Goal: Transaction & Acquisition: Purchase product/service

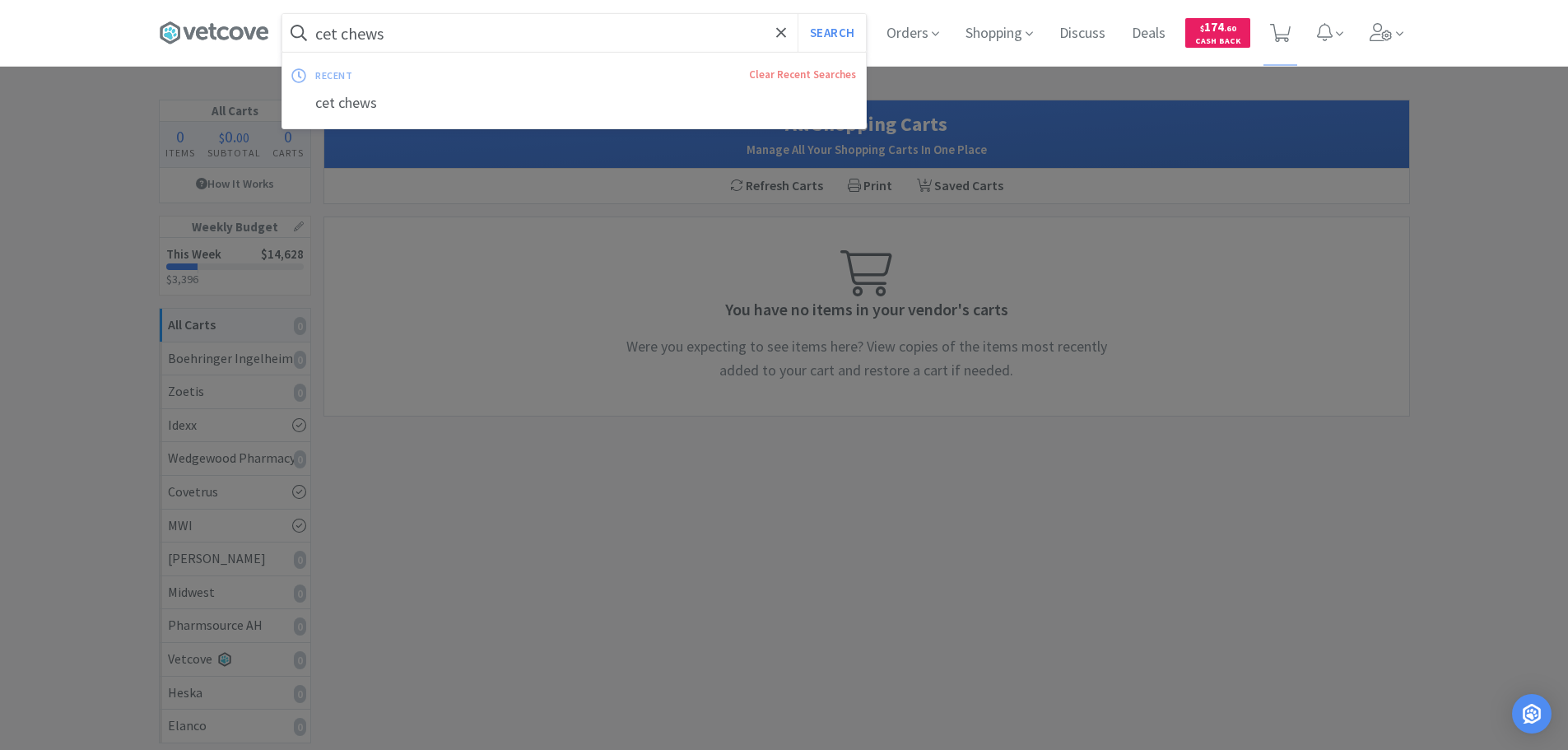
click at [462, 24] on input "cet chews" at bounding box center [574, 33] width 584 height 38
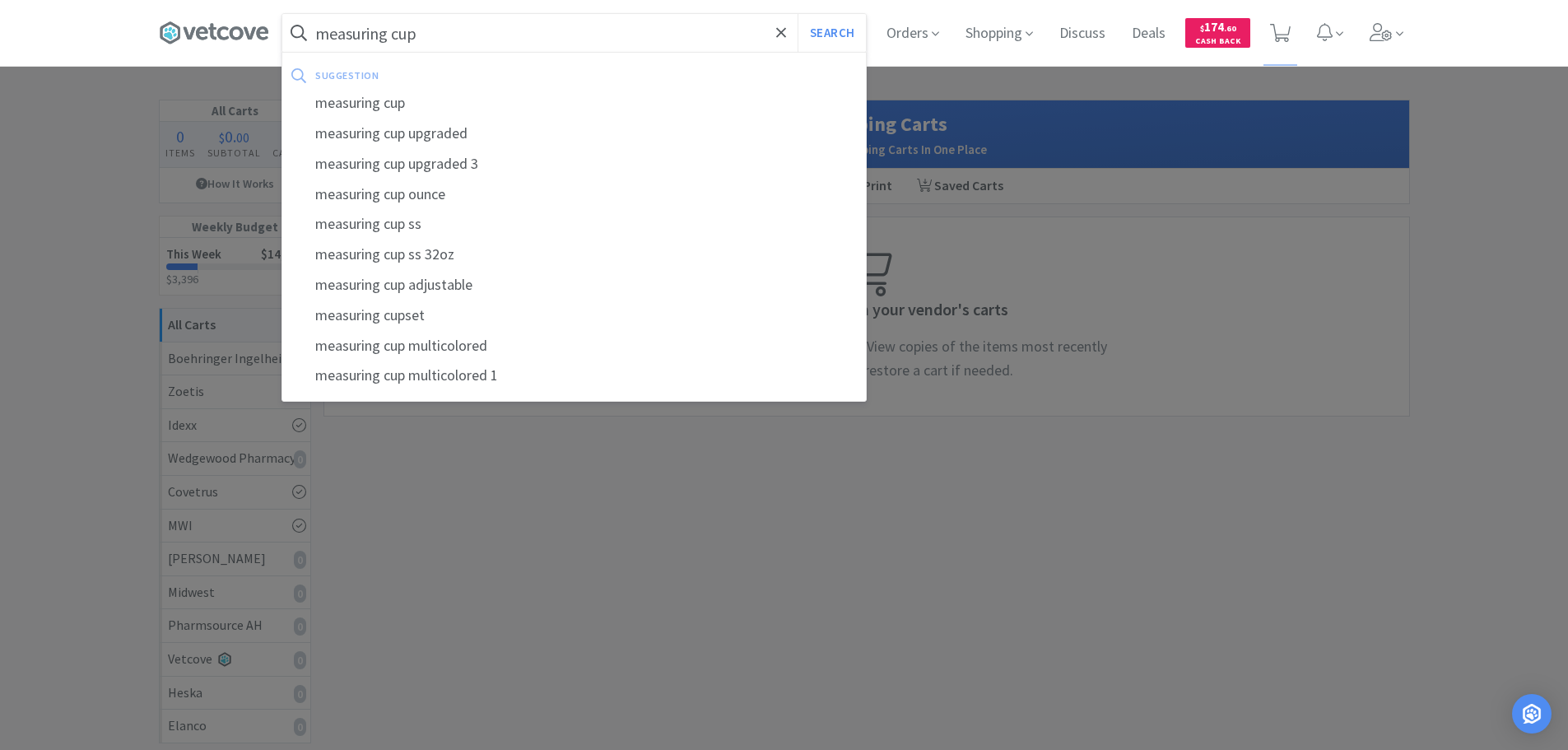
type input "measuring cup"
click at [798, 14] on button "Search" at bounding box center [832, 33] width 69 height 38
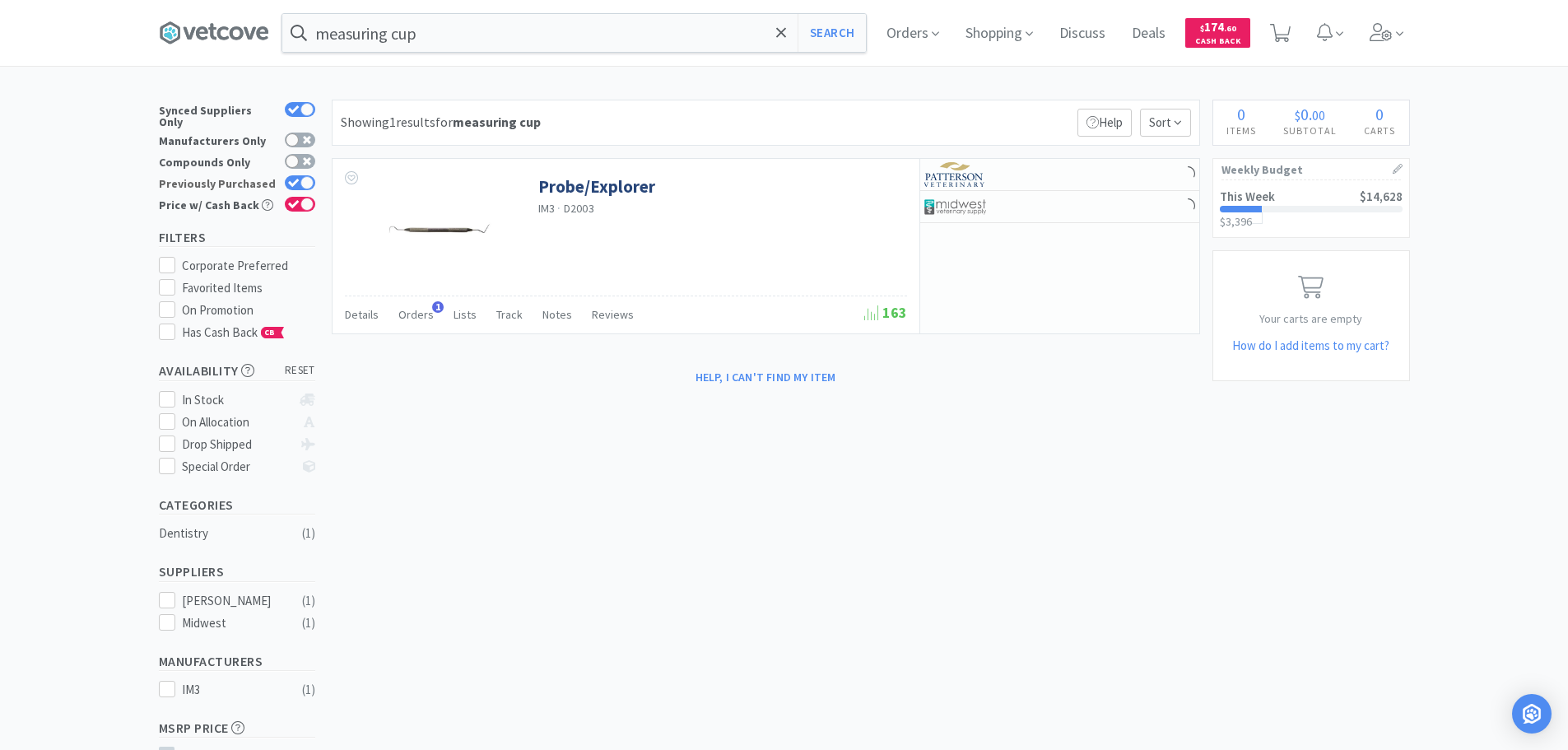
click at [303, 176] on div at bounding box center [306, 182] width 13 height 13
checkbox input "false"
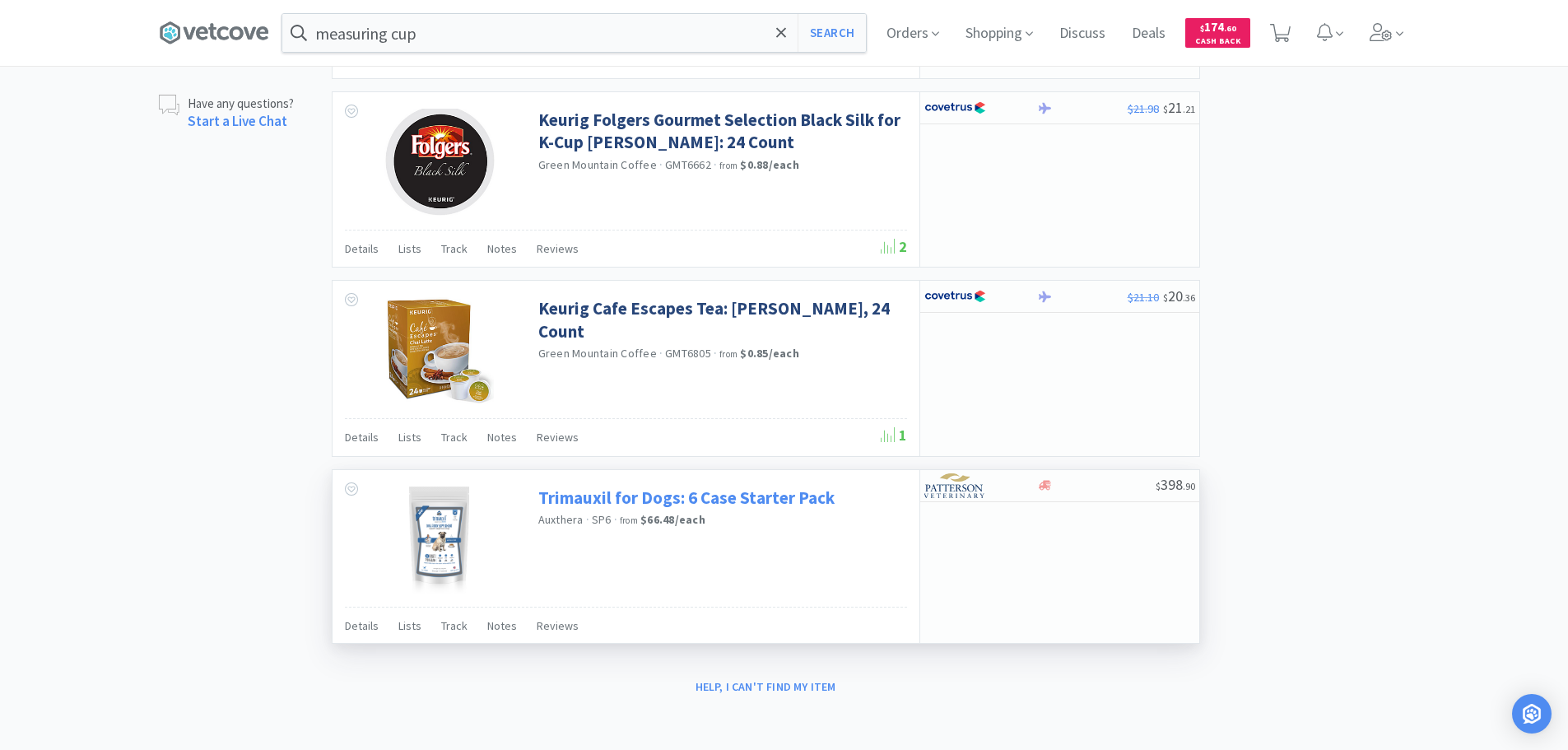
scroll to position [513, 0]
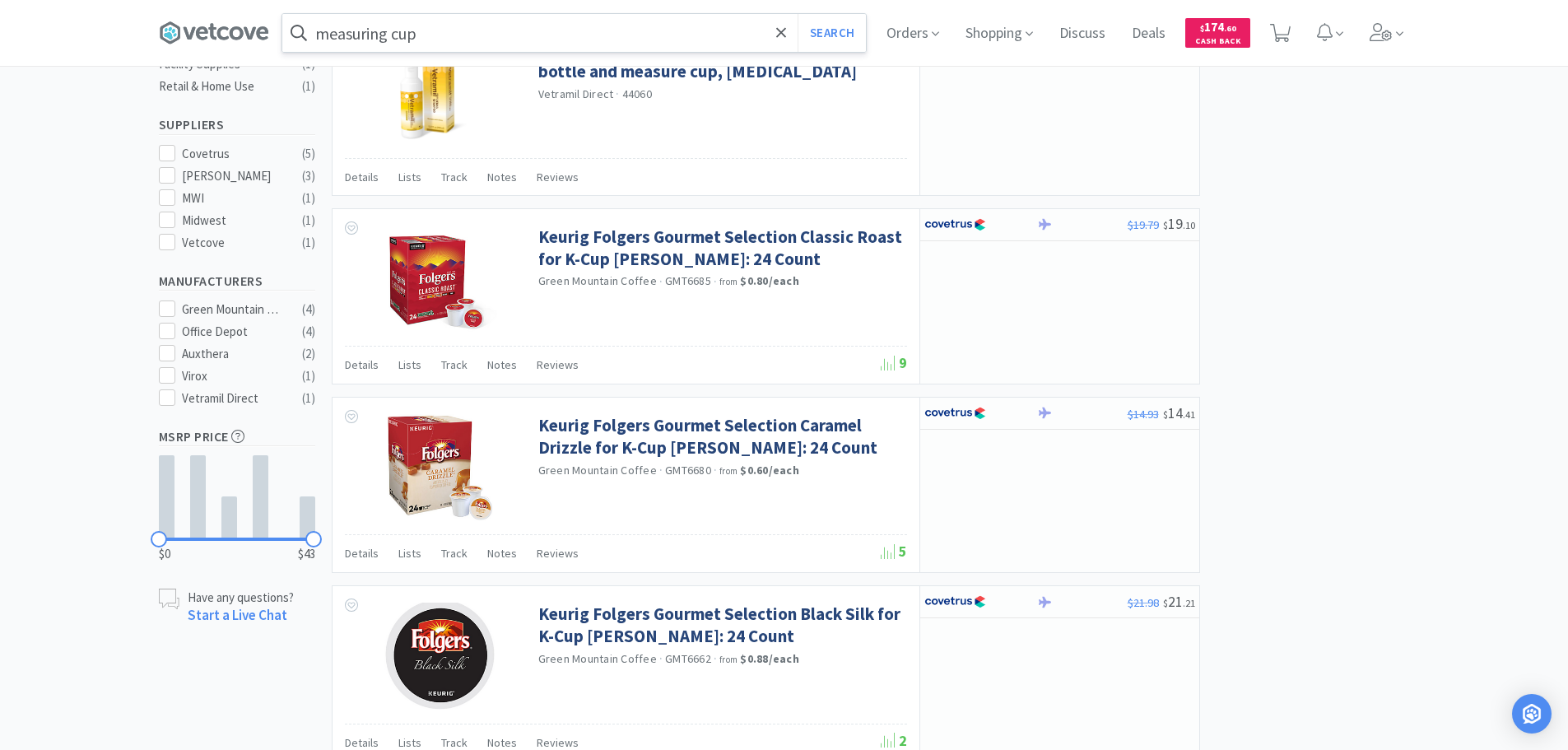
click at [441, 17] on input "measuring cup" at bounding box center [574, 33] width 584 height 38
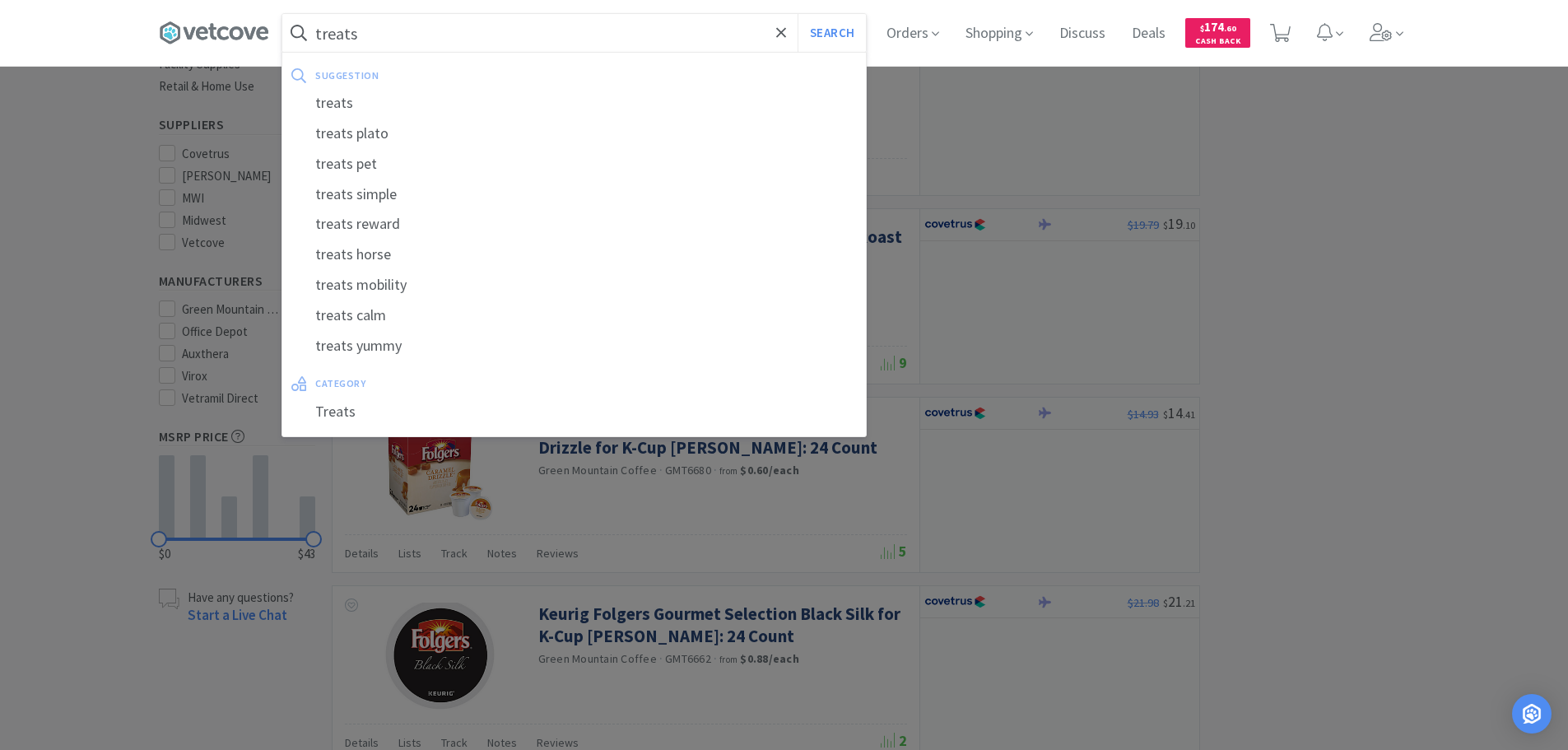
type input "treats"
click at [798, 14] on button "Search" at bounding box center [832, 33] width 69 height 38
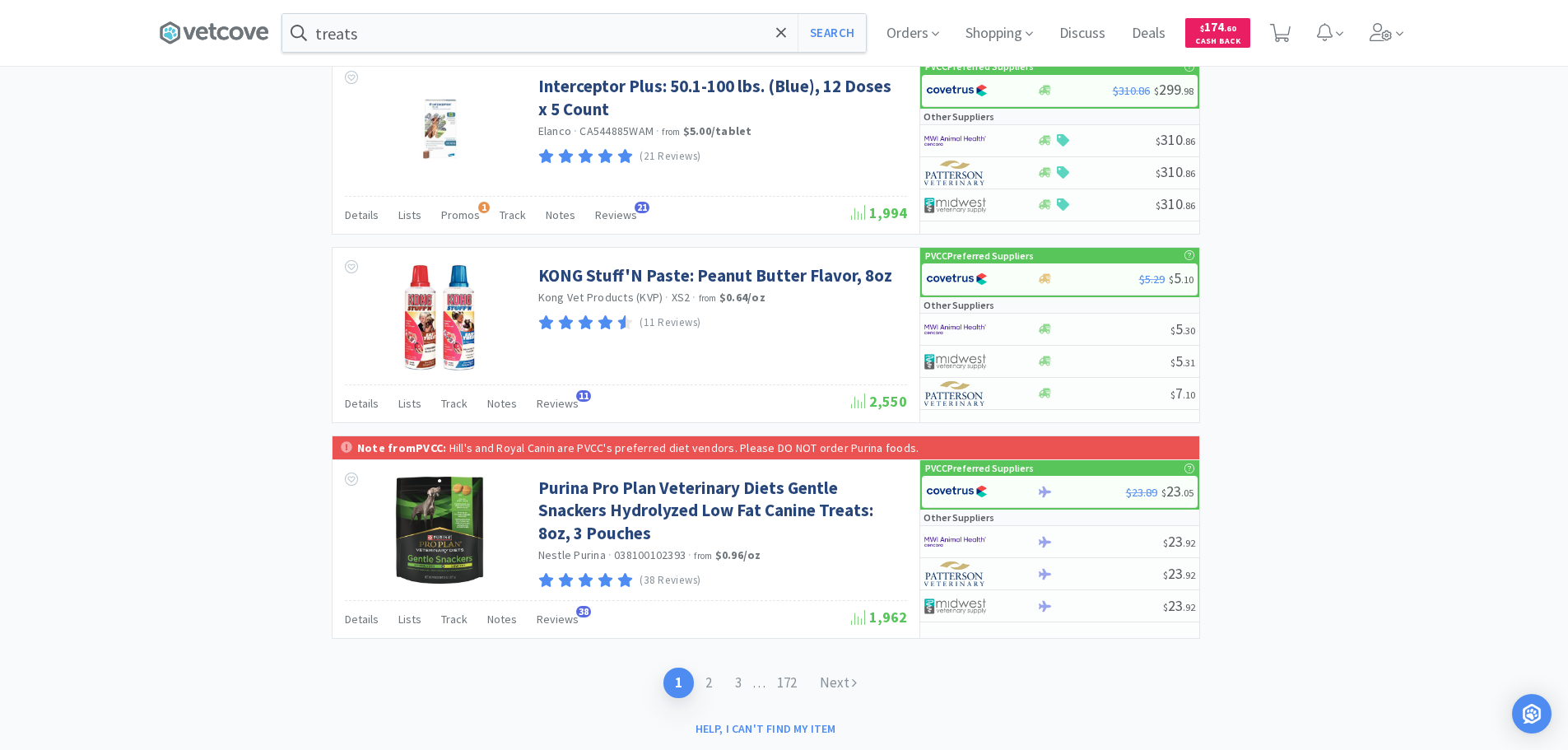
scroll to position [2638, 0]
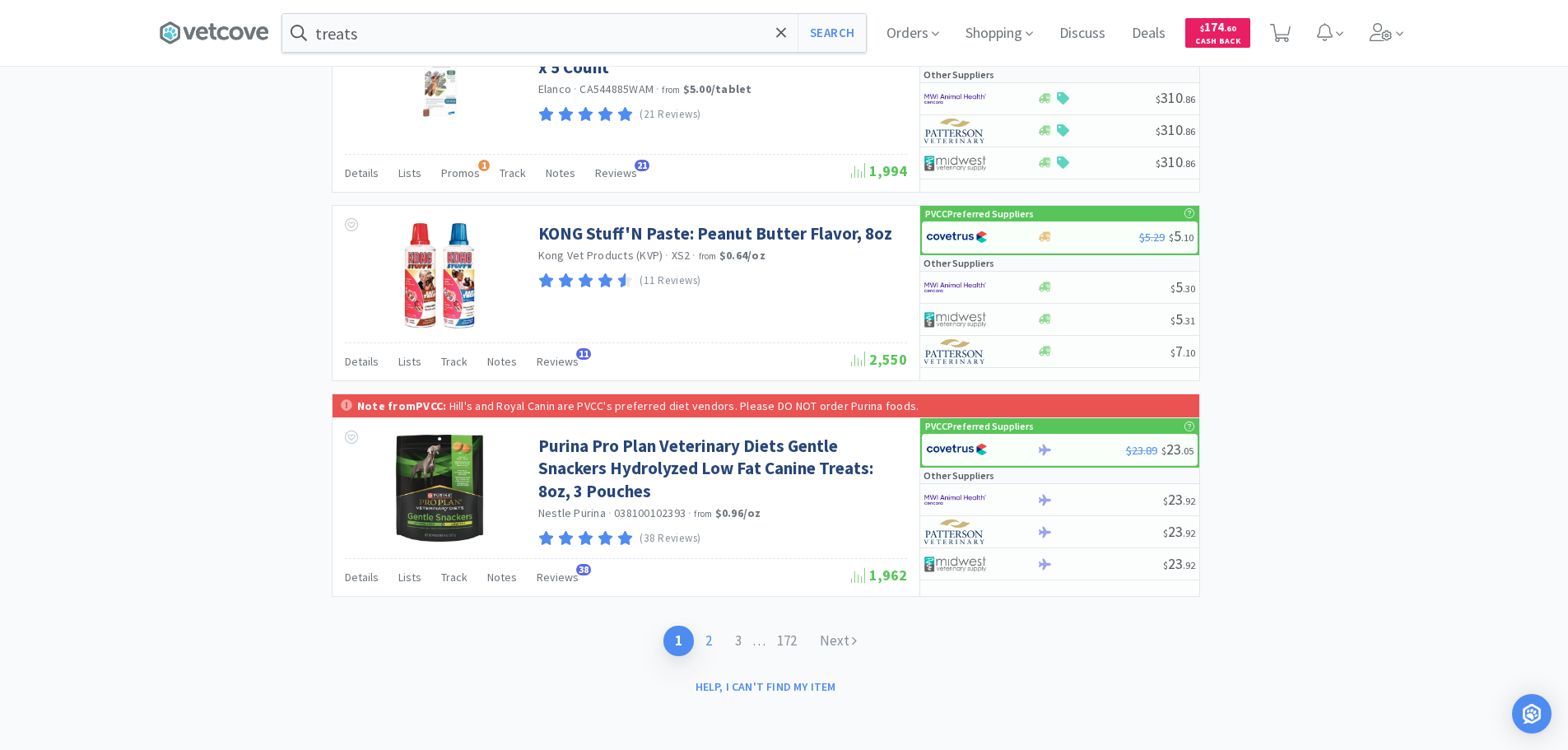
click at [697, 641] on link "2" at bounding box center [708, 641] width 30 height 31
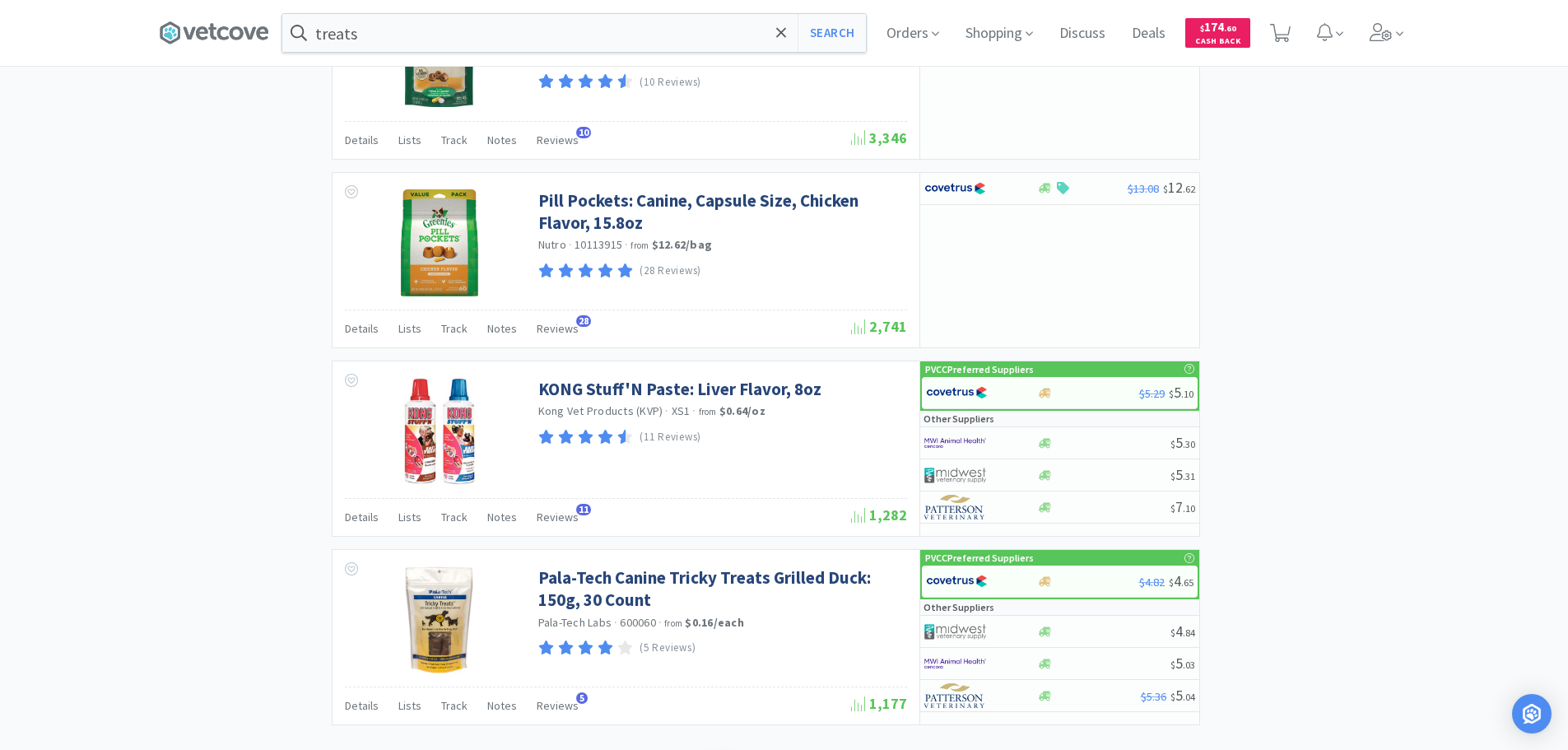
scroll to position [2633, 0]
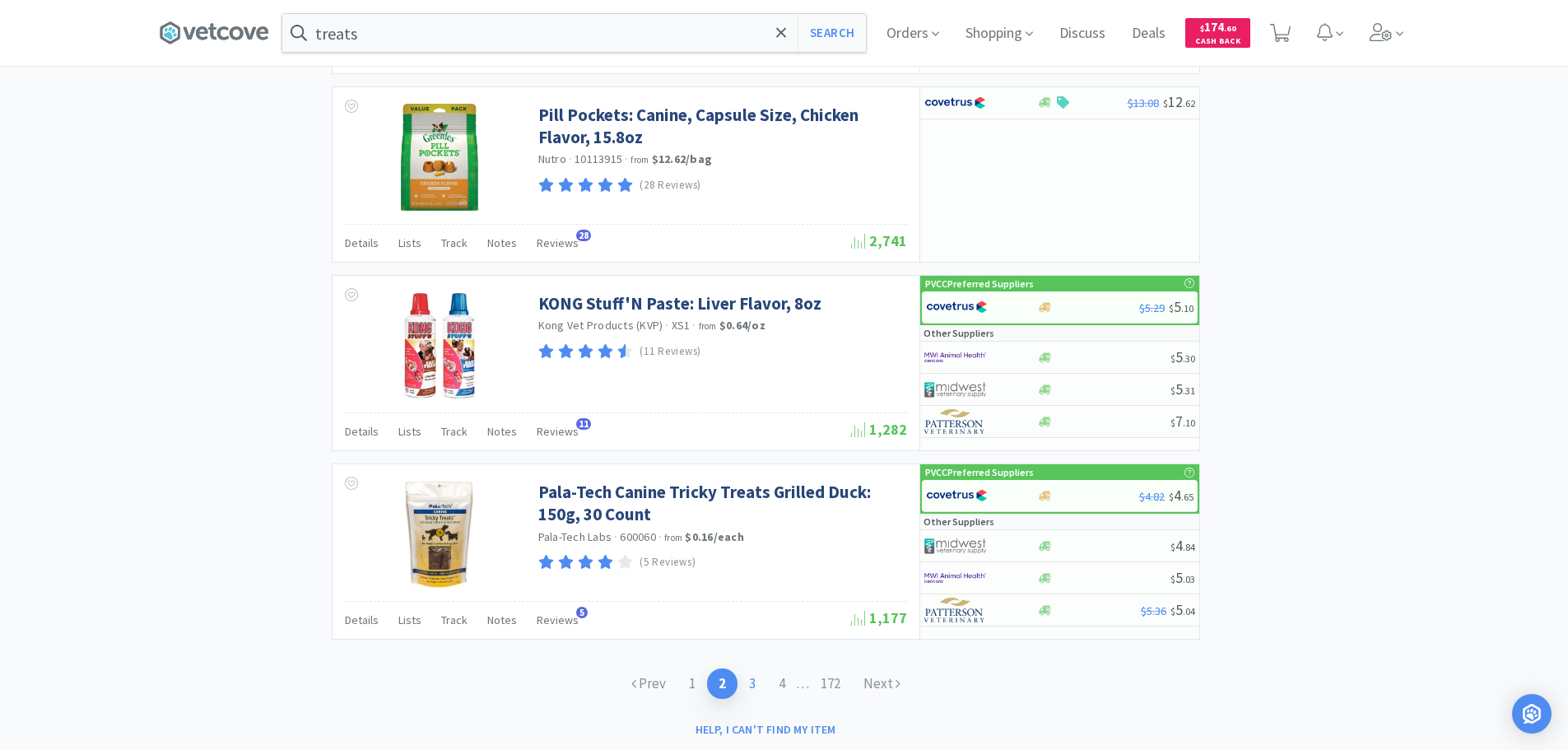
click at [750, 679] on link "3" at bounding box center [752, 683] width 30 height 31
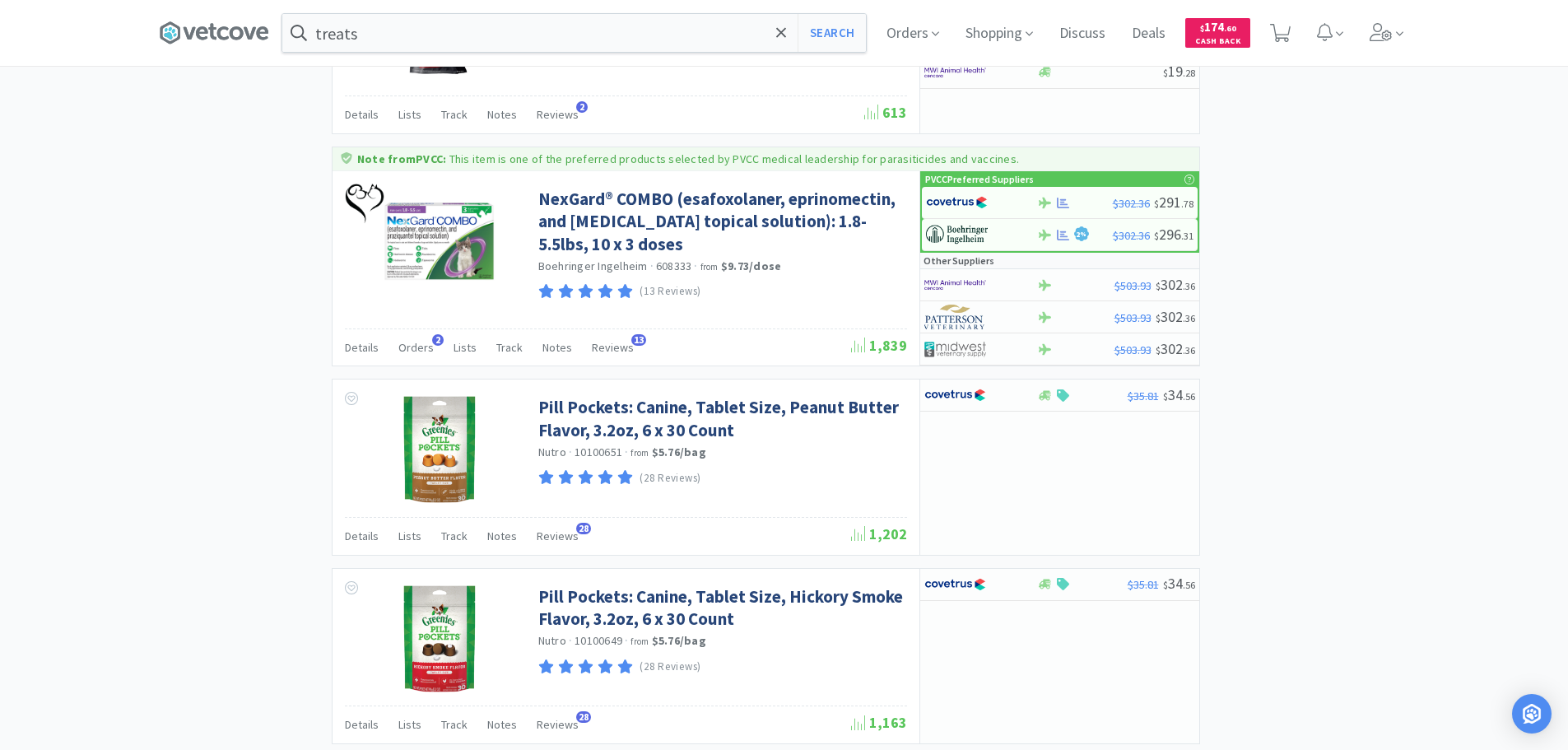
scroll to position [2493, 0]
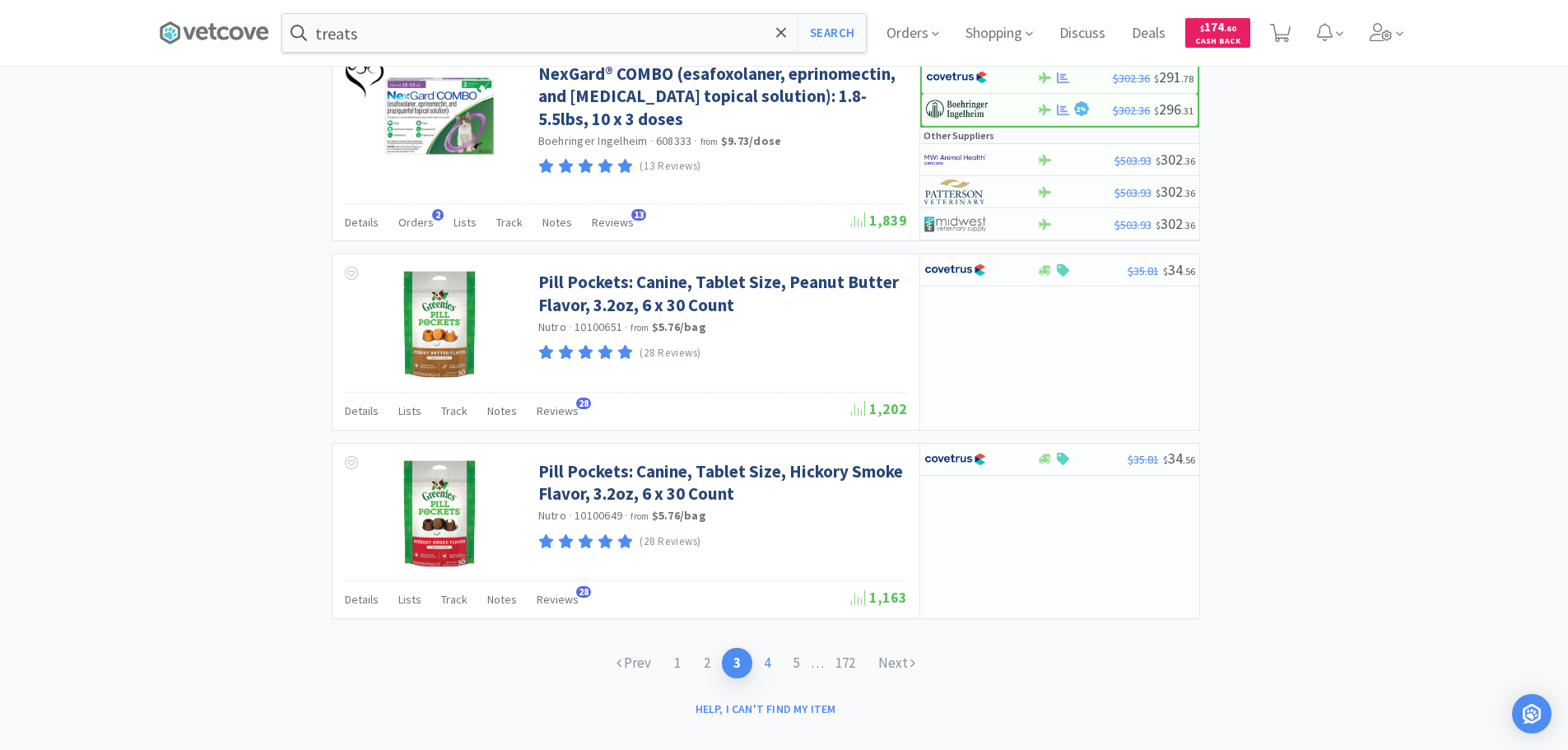
click at [760, 648] on link "4" at bounding box center [767, 662] width 30 height 31
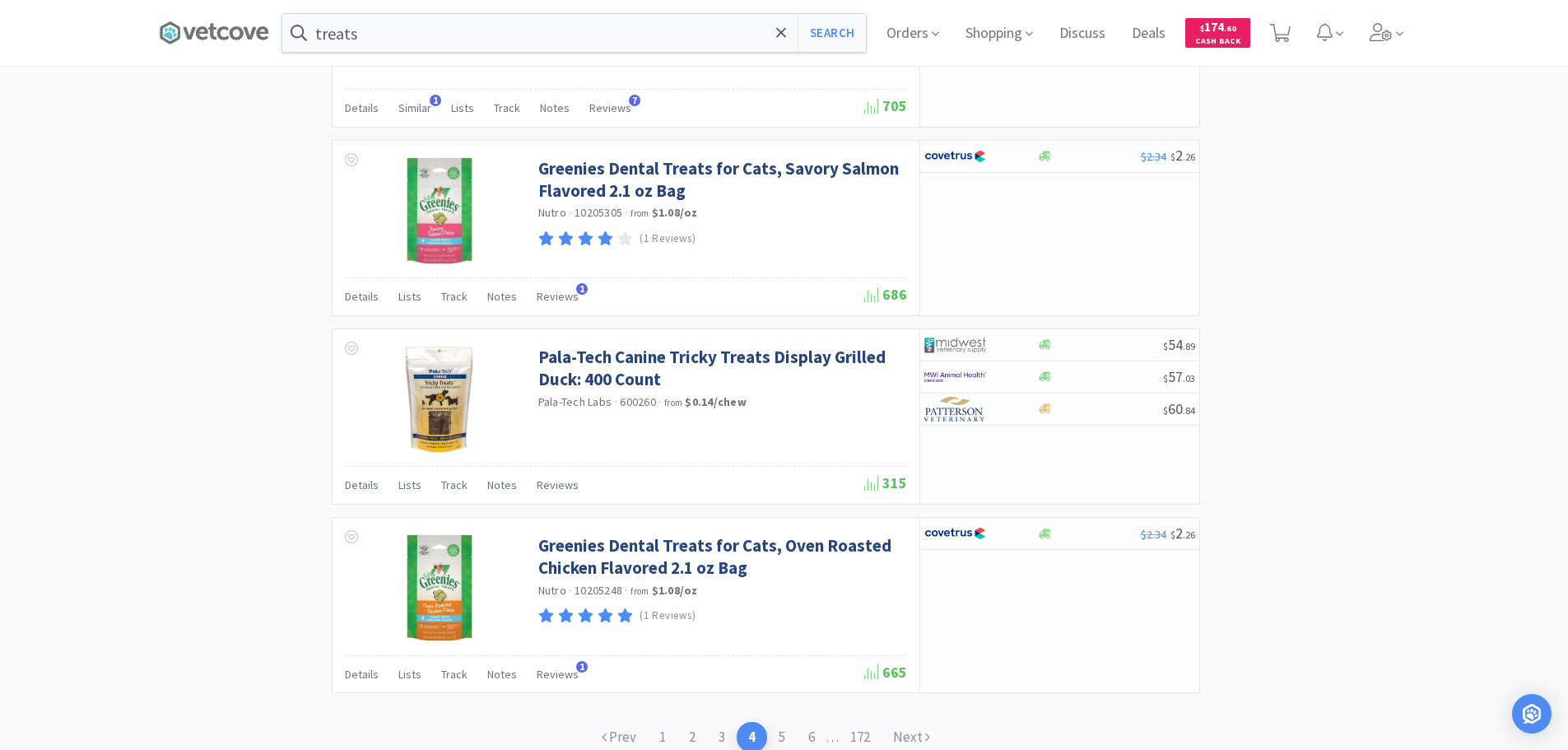
scroll to position [2498, 0]
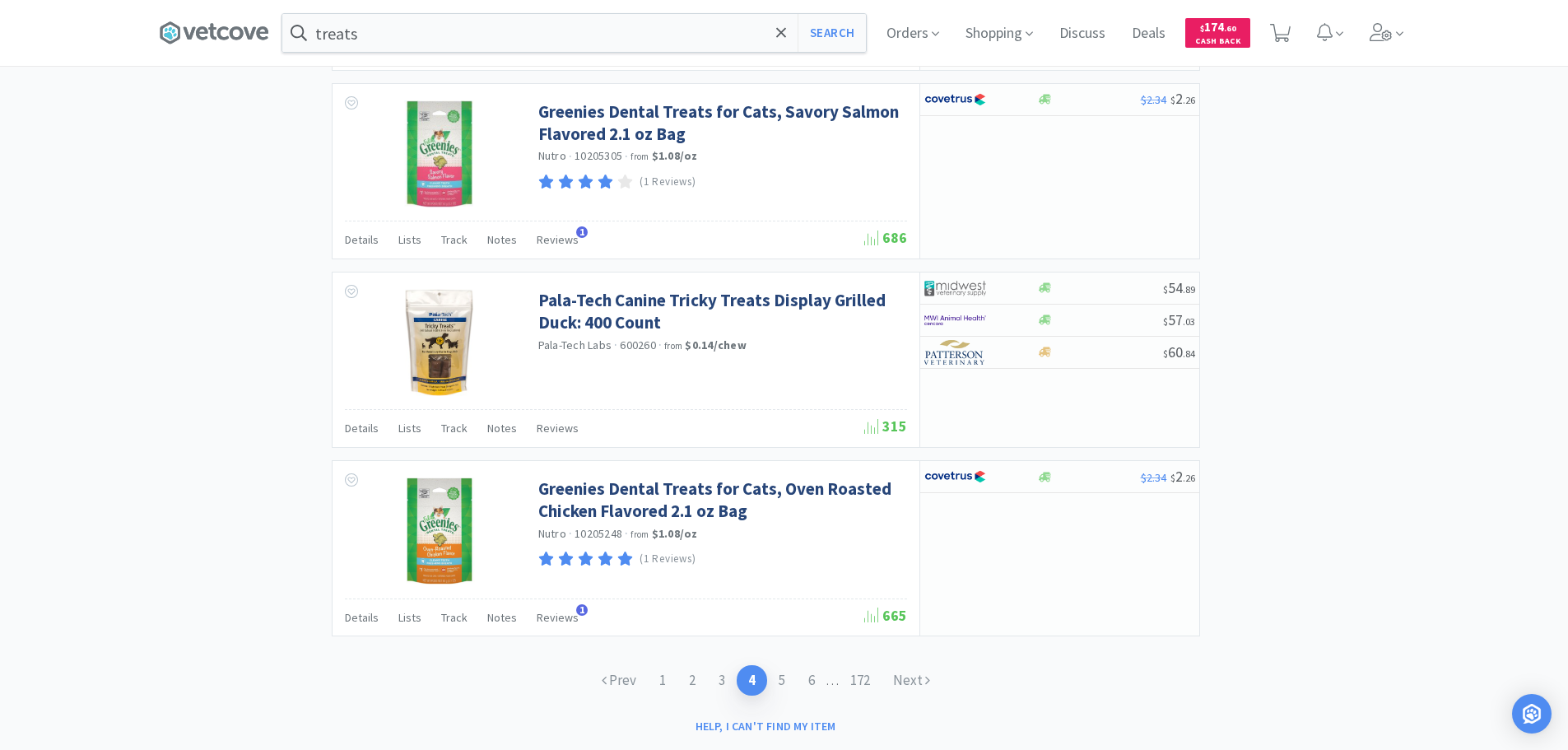
click at [770, 664] on link "5" at bounding box center [782, 679] width 30 height 31
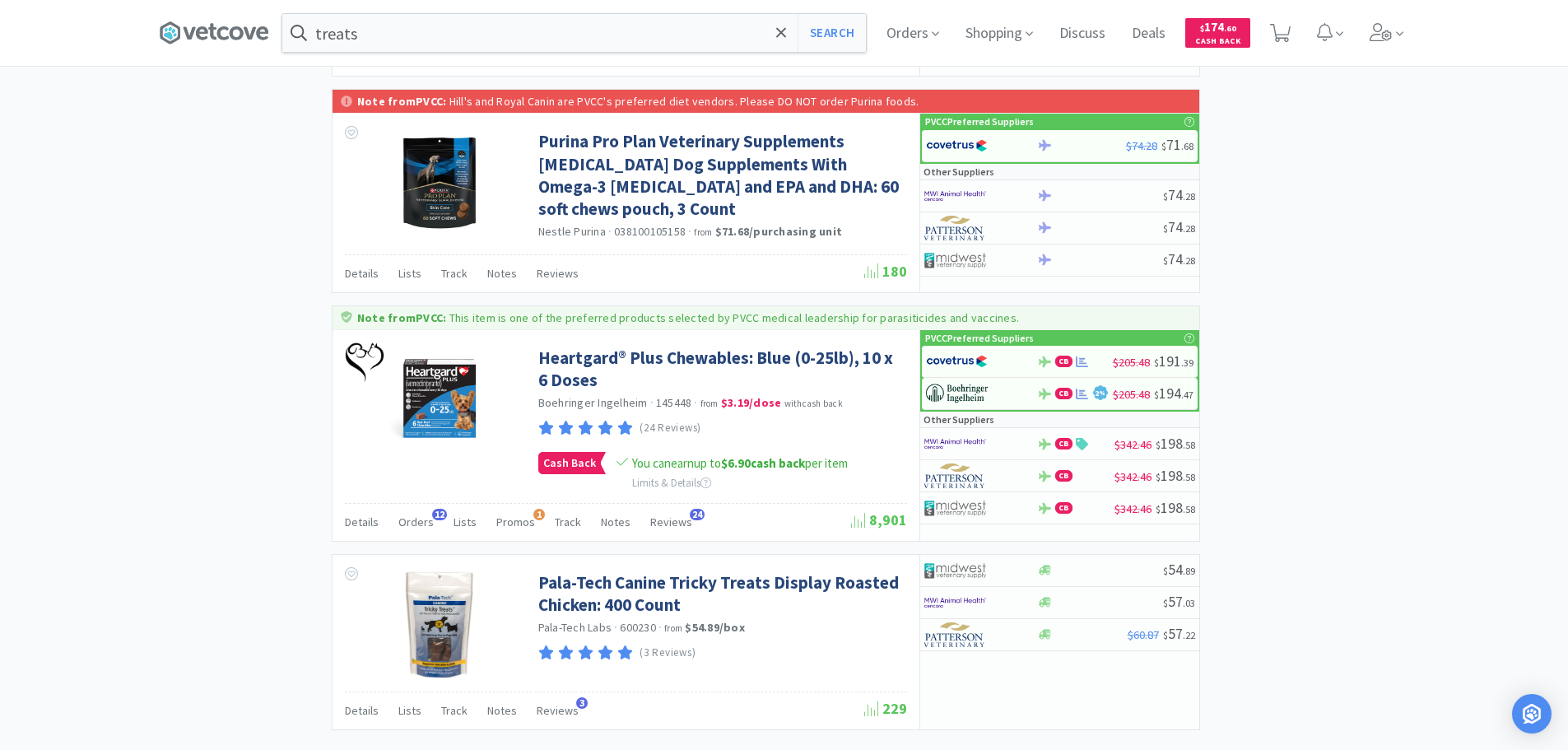
scroll to position [2592, 0]
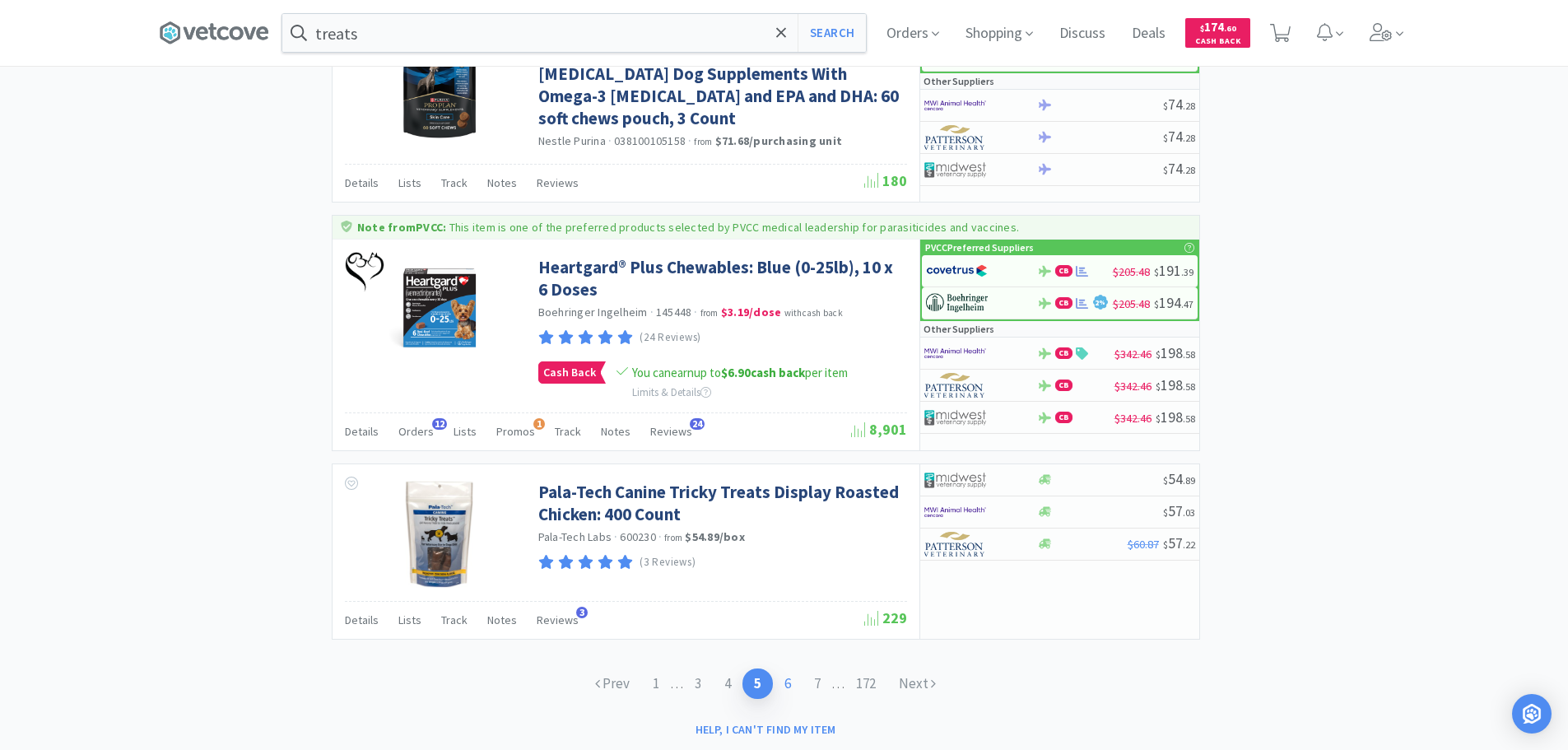
click at [786, 668] on link "6" at bounding box center [788, 683] width 30 height 31
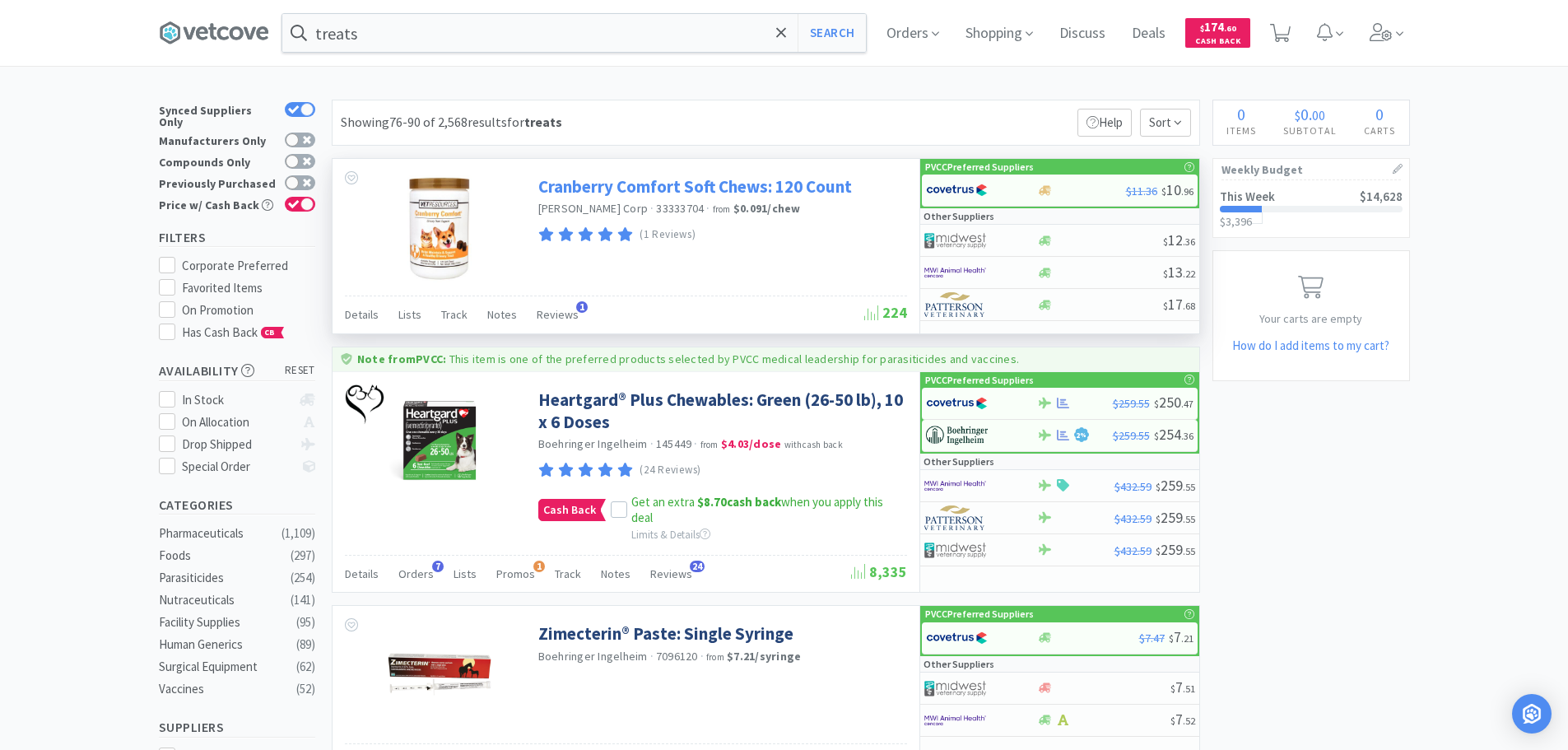
click at [767, 184] on link "Cranberry Comfort Soft Chews: 120 Count" at bounding box center [694, 186] width 313 height 22
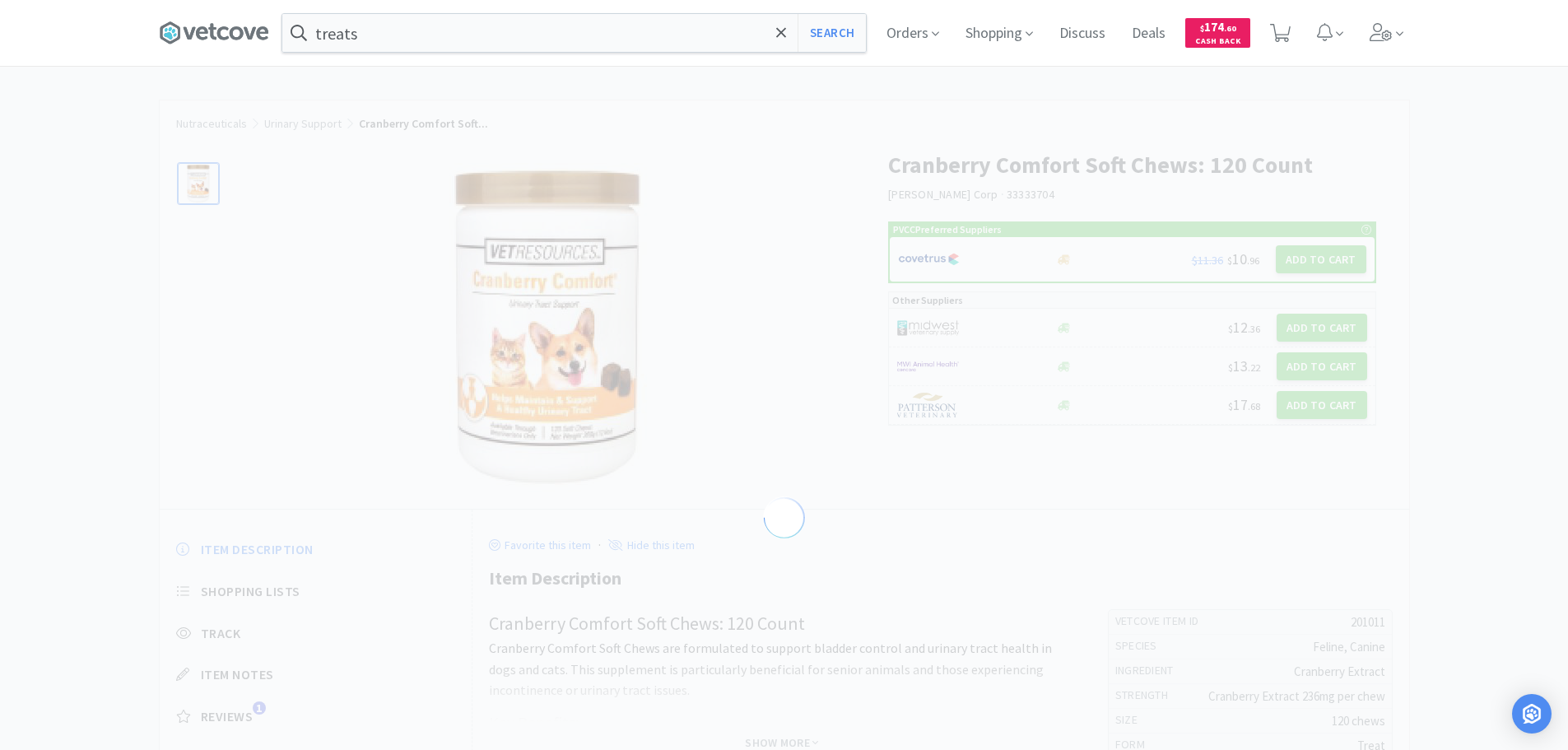
select select "201011"
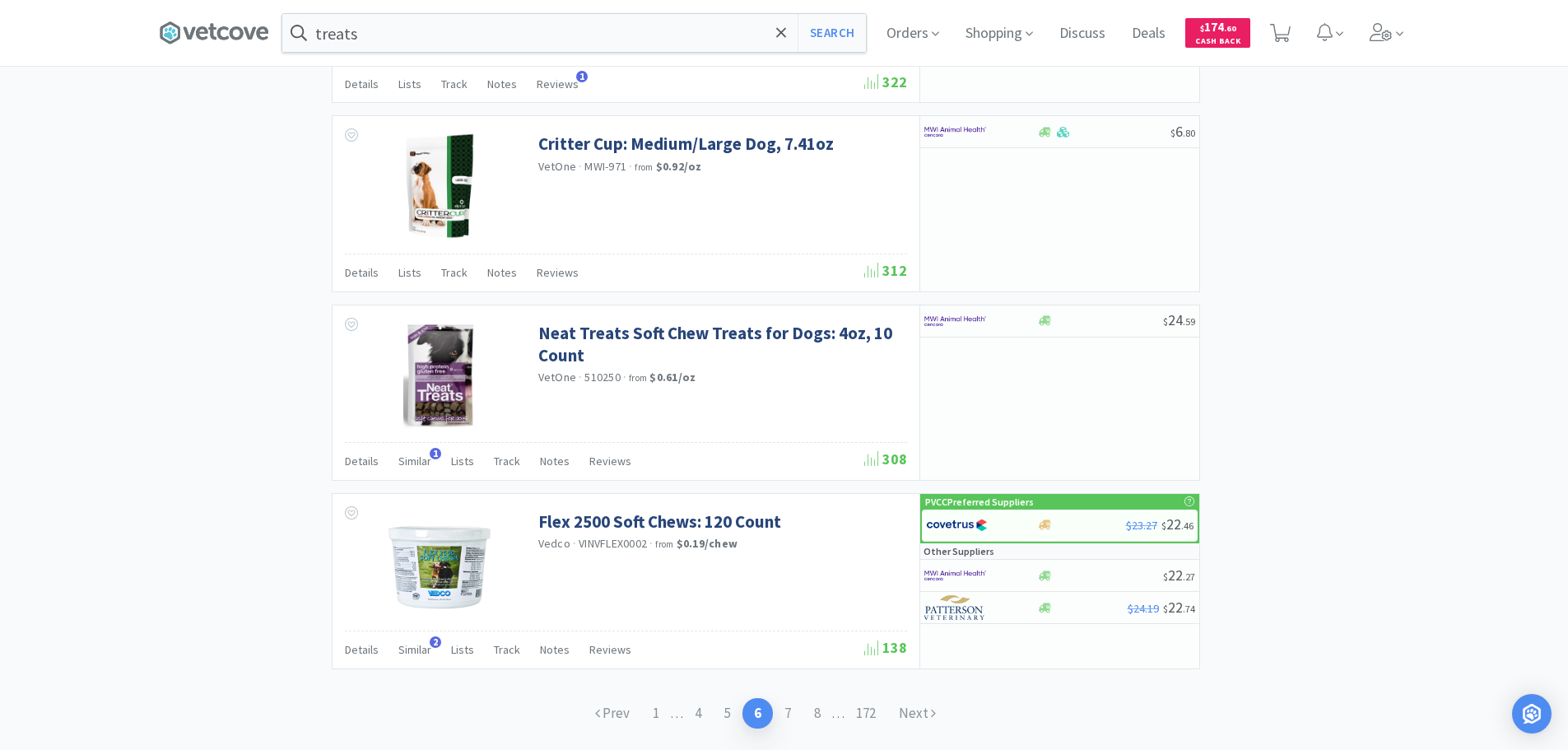
scroll to position [2448, 0]
